Goal: Ask a question

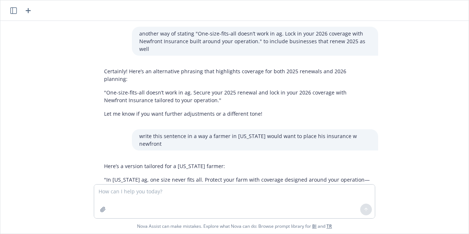
scroll to position [97, 0]
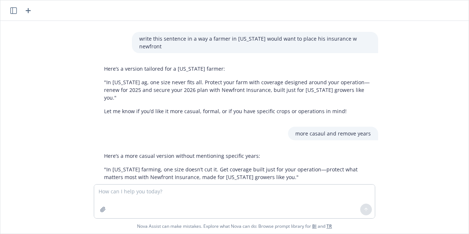
click at [12, 9] on icon "button" at bounding box center [13, 10] width 7 height 7
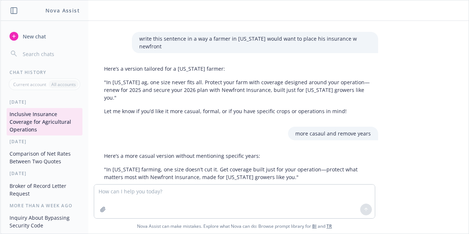
click at [27, 37] on span "New chat" at bounding box center [33, 37] width 25 height 8
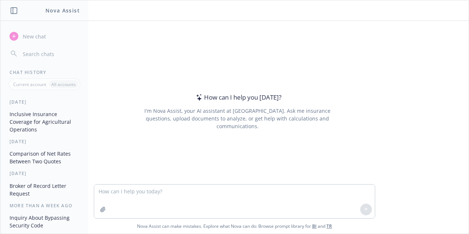
type textarea "am a commercial insurance broker and work with [insert markets you serve] compa…"
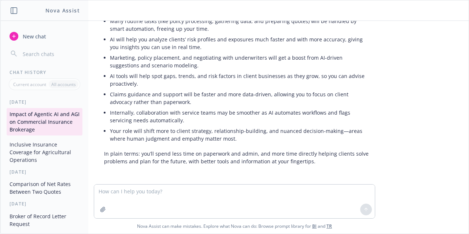
scroll to position [113, 0]
